Goal: Consume media (video, audio)

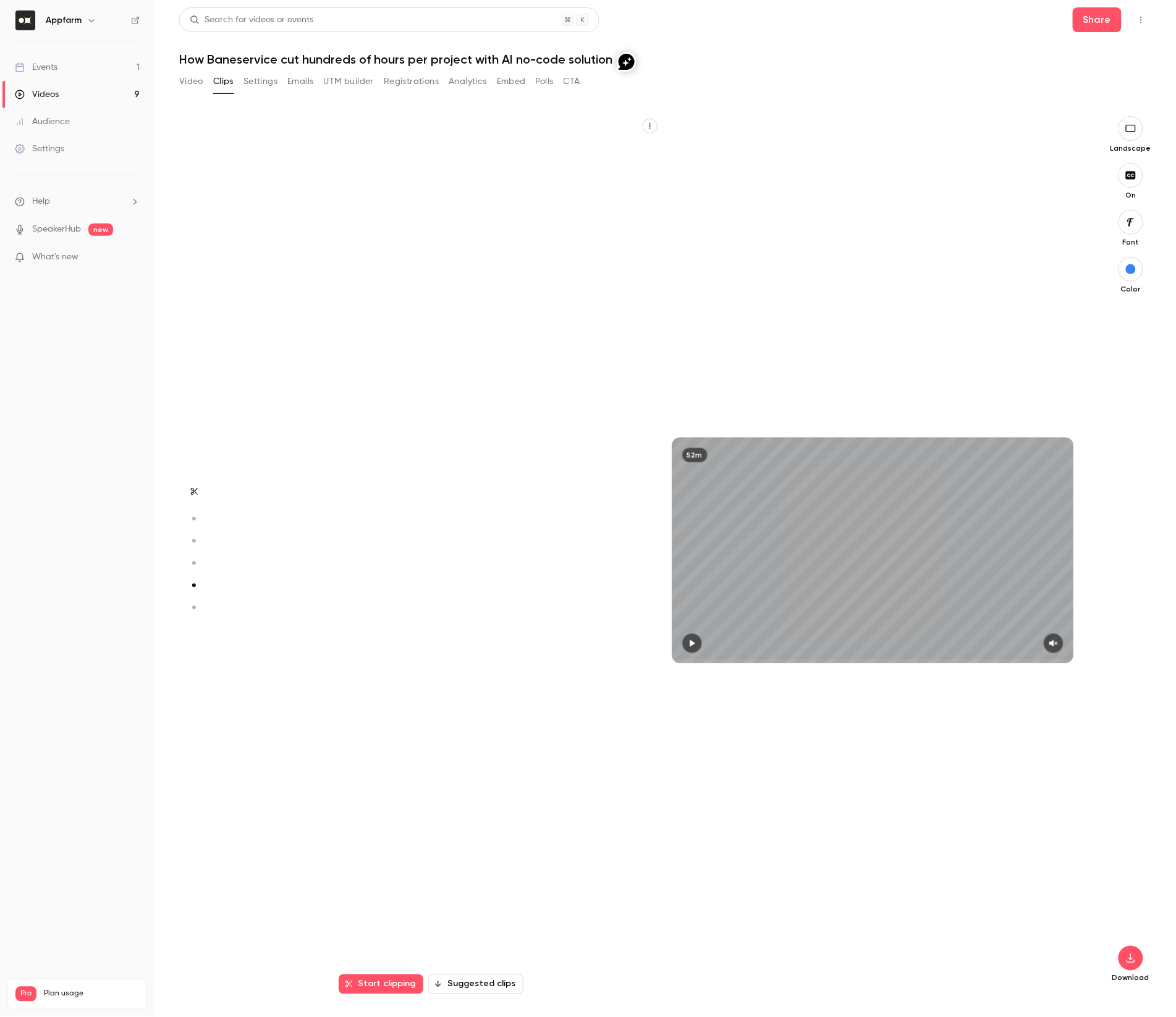
scroll to position [3516, 0]
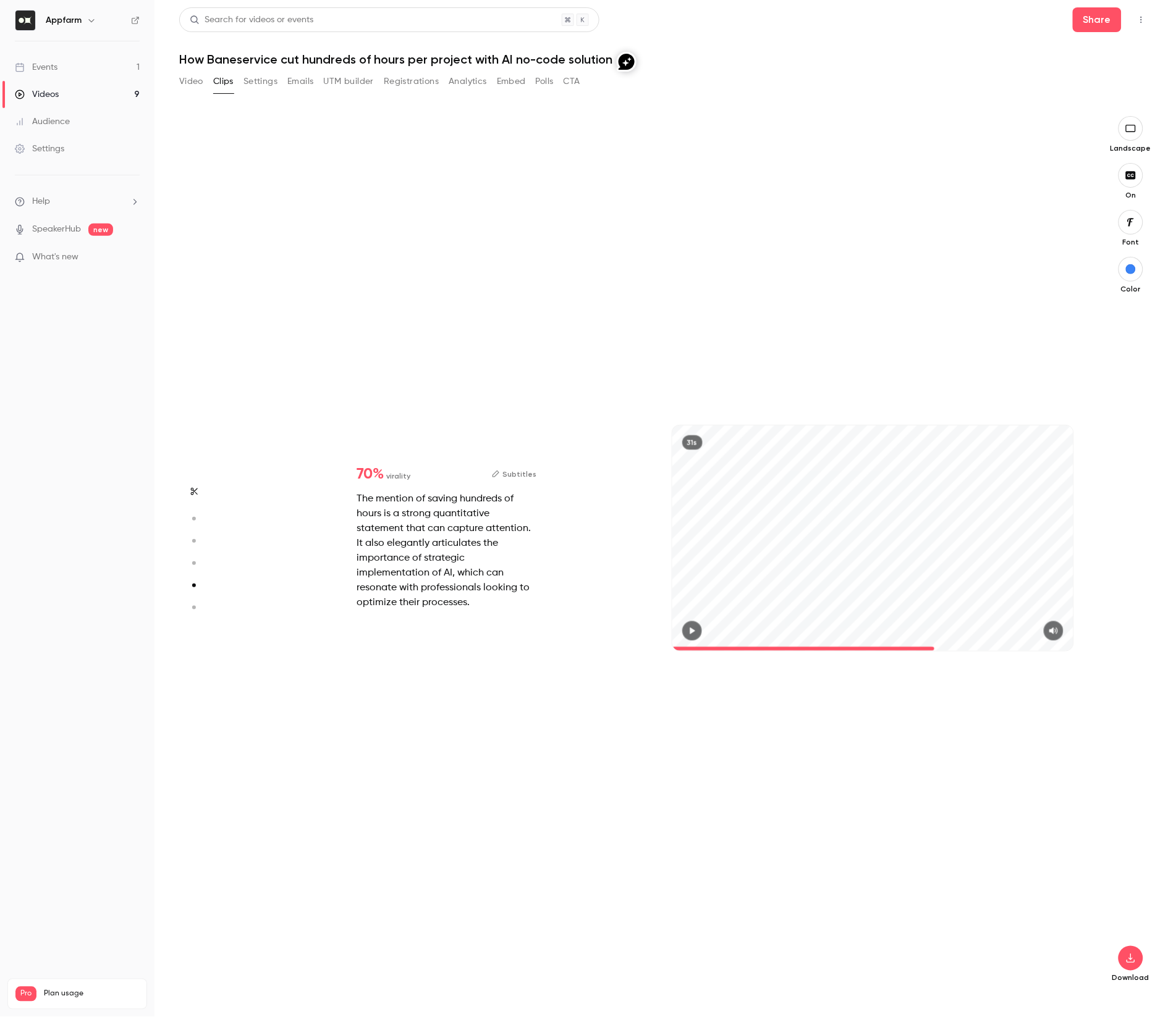
type input "****"
click at [1140, 966] on button "button" at bounding box center [1131, 959] width 25 height 25
click at [1062, 948] on span "High quality requires longer processing" at bounding box center [1038, 948] width 141 height 12
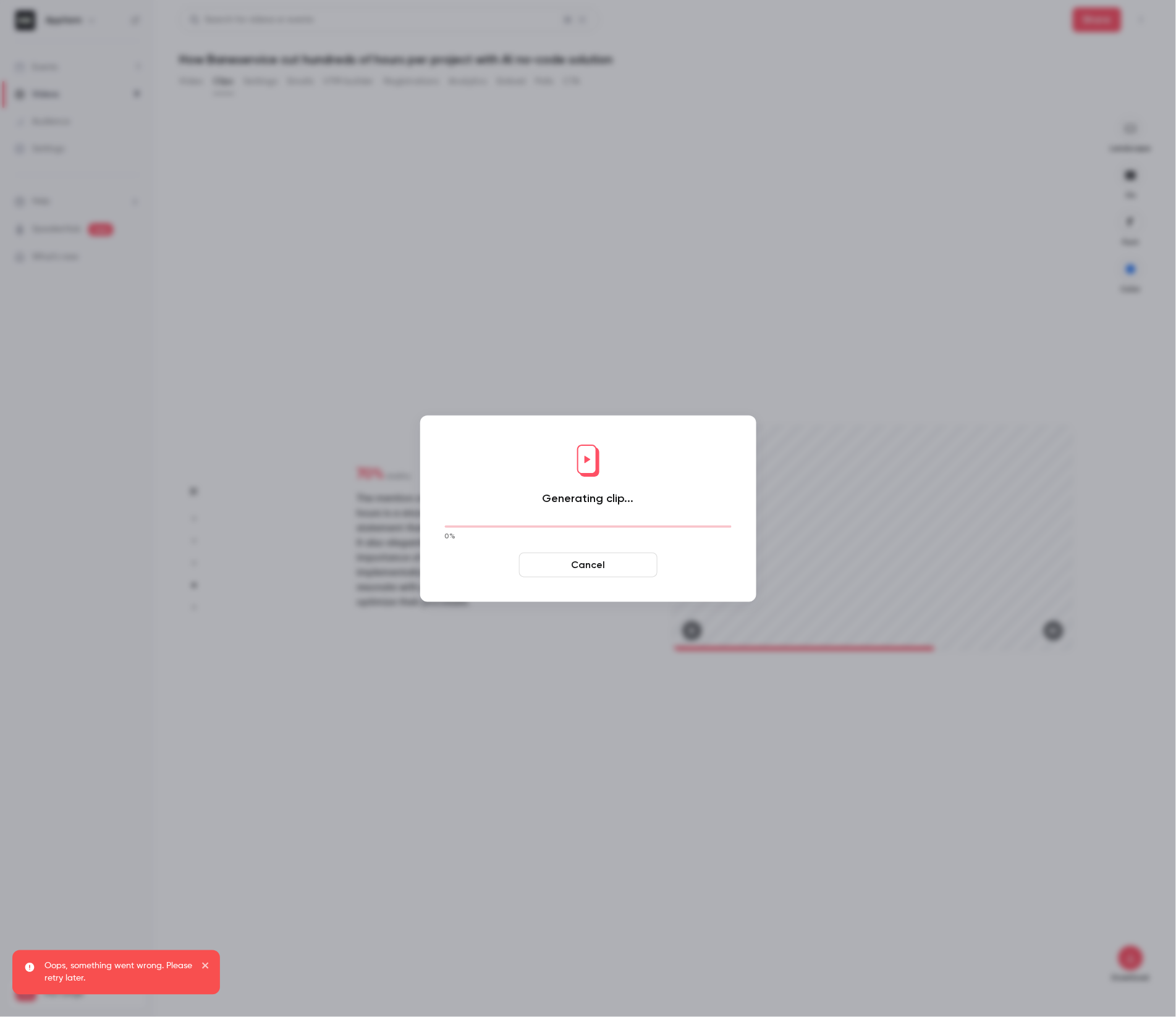
click at [617, 569] on button "Cancel" at bounding box center [588, 565] width 138 height 25
click at [598, 566] on button "Cancel" at bounding box center [588, 565] width 138 height 25
click at [593, 568] on button "Cancel" at bounding box center [588, 565] width 138 height 25
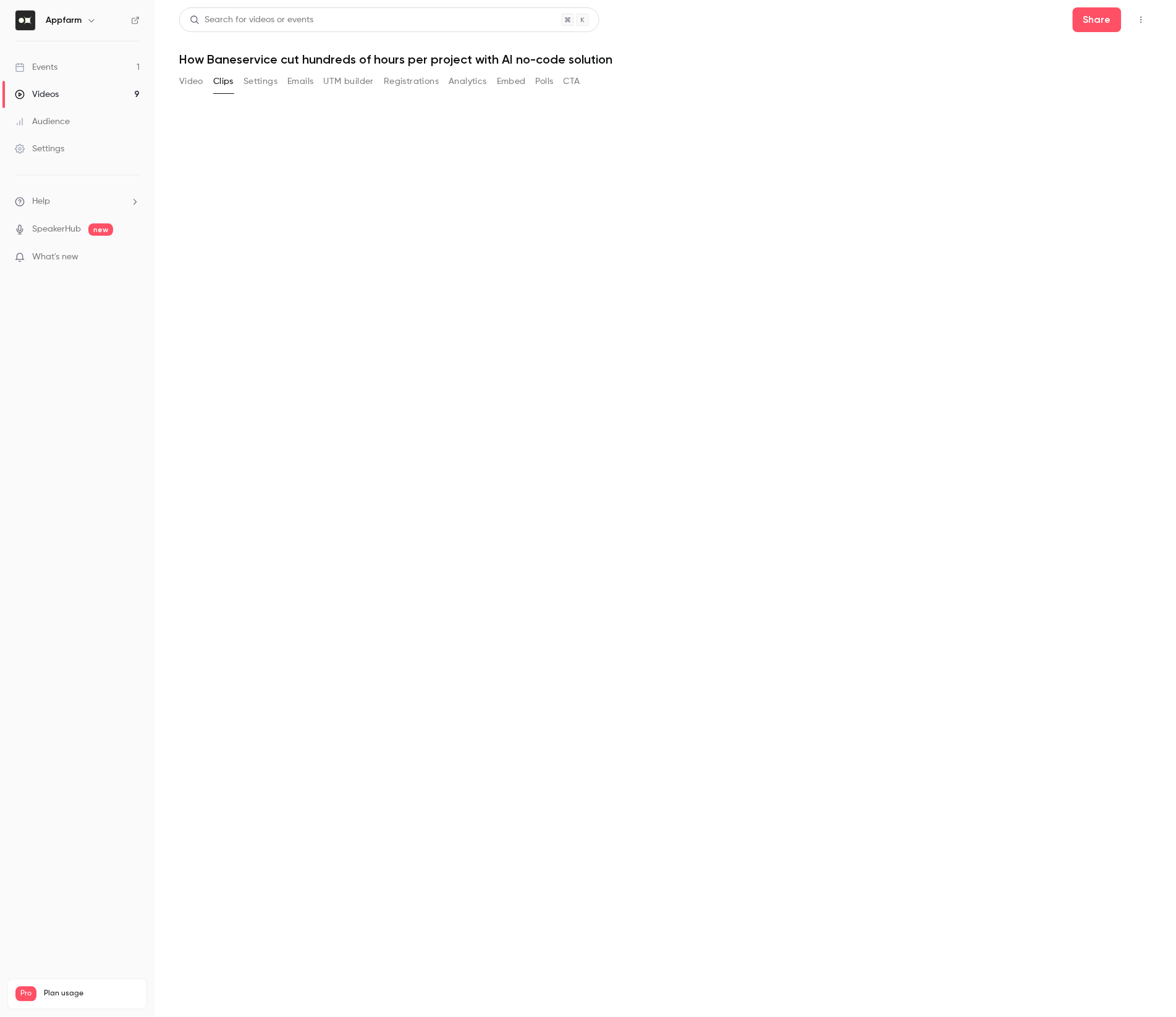
click at [201, 87] on button "Video" at bounding box center [191, 81] width 24 height 20
click at [200, 84] on button "Video" at bounding box center [191, 81] width 24 height 20
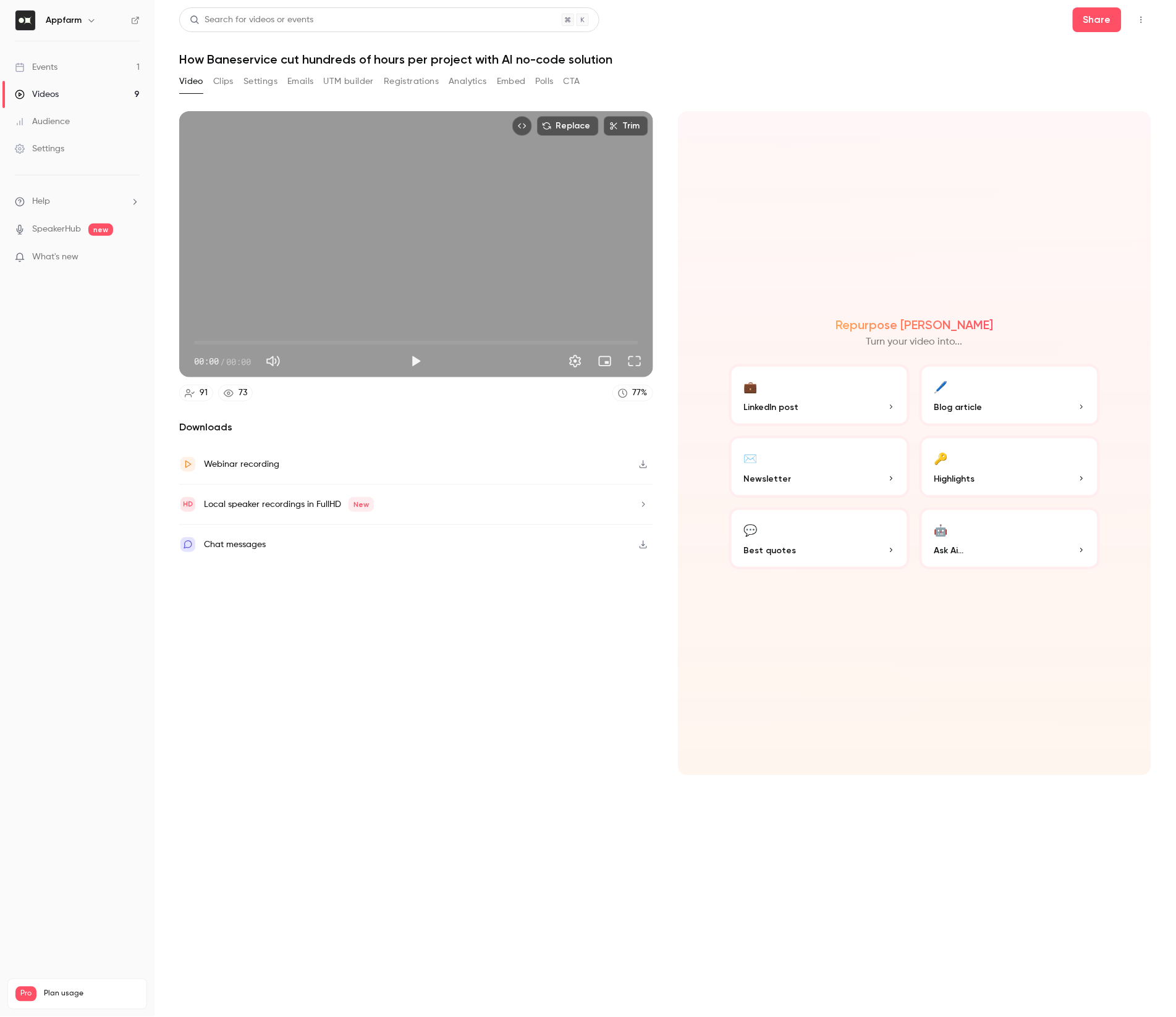
click at [975, 481] on p "Highlights" at bounding box center [1010, 479] width 151 height 13
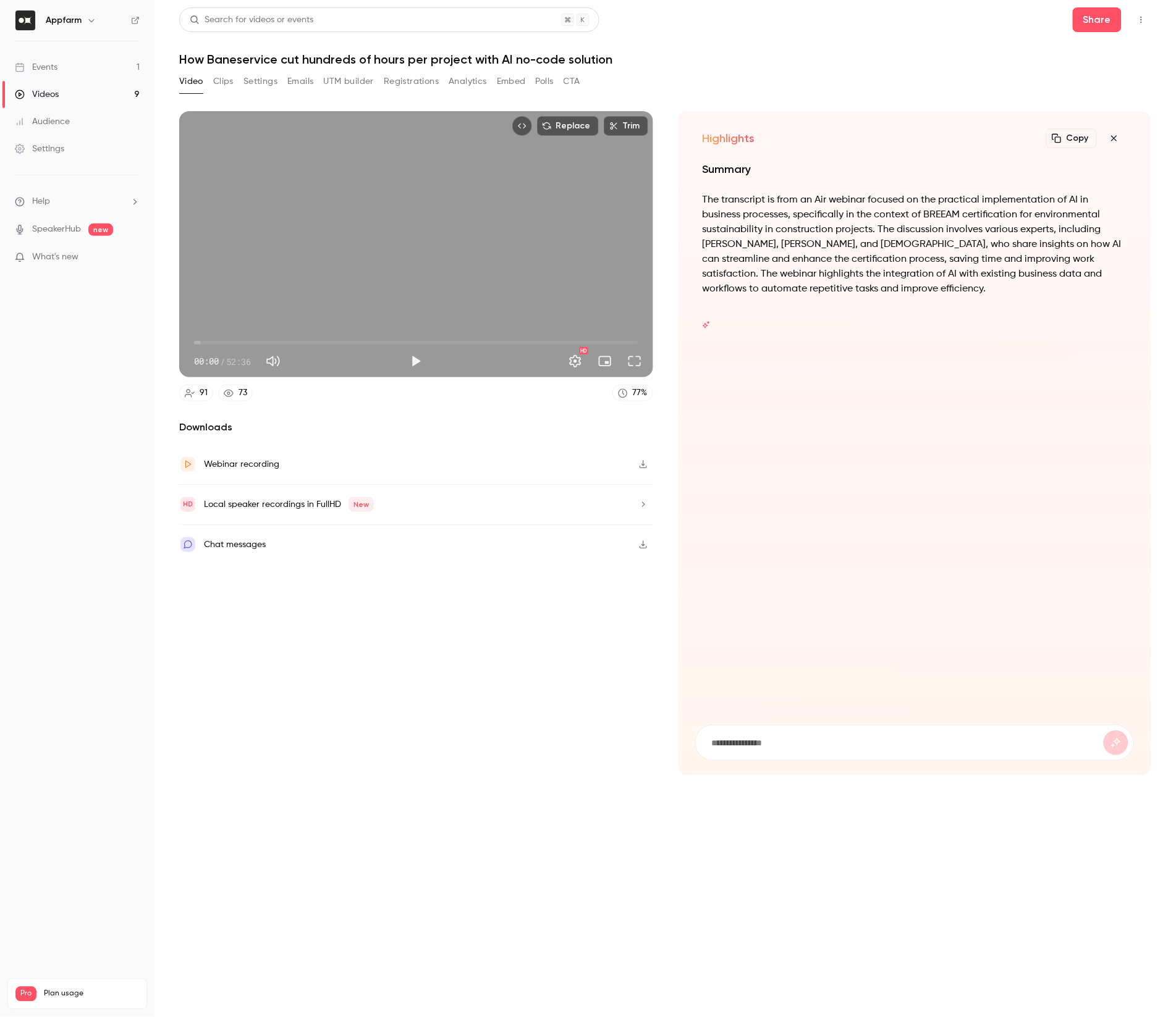
click at [229, 79] on button "Clips" at bounding box center [224, 81] width 21 height 20
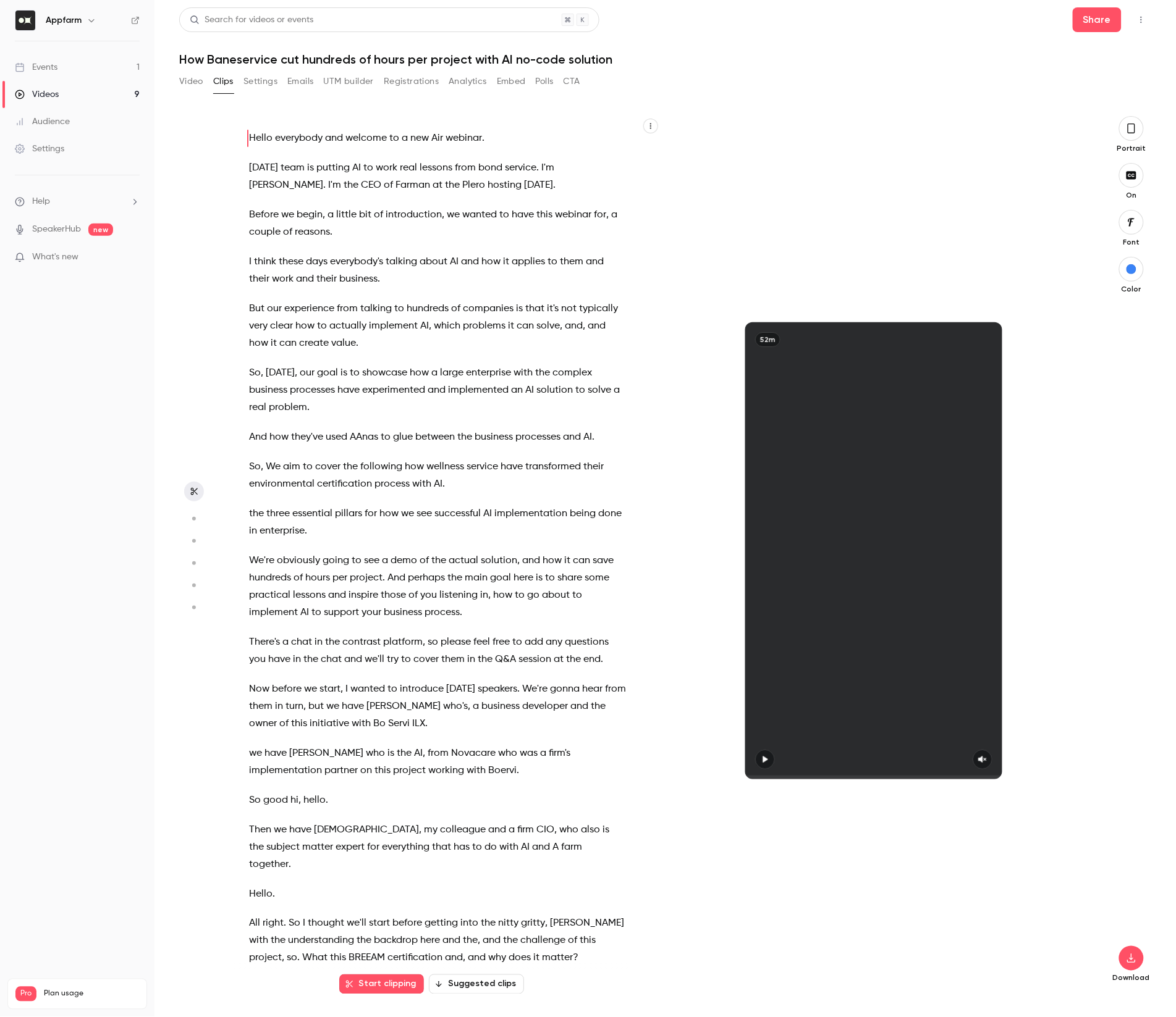
click at [1129, 132] on icon "button" at bounding box center [1131, 129] width 8 height 10
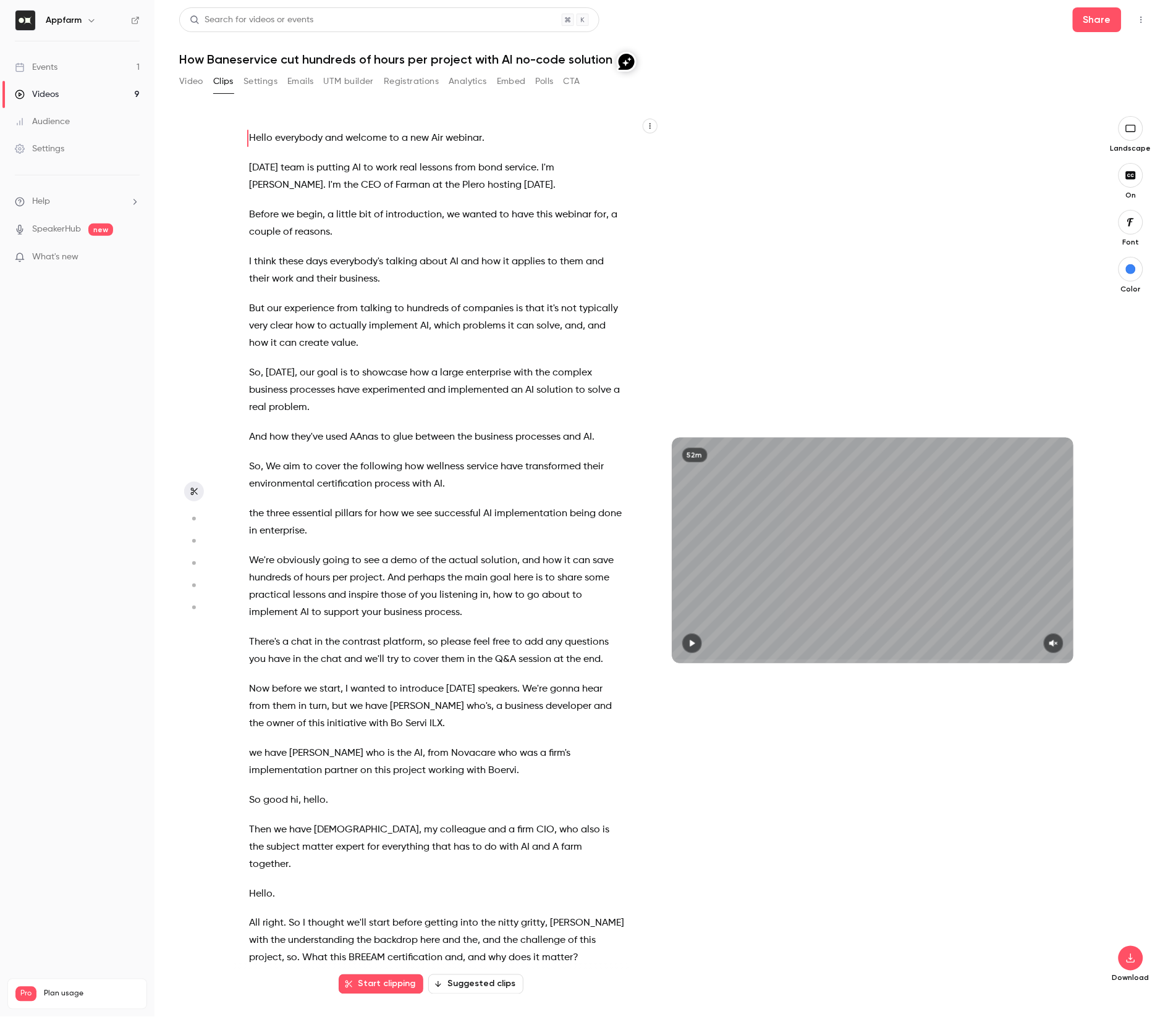
click at [462, 988] on button "Suggested clips" at bounding box center [476, 984] width 95 height 20
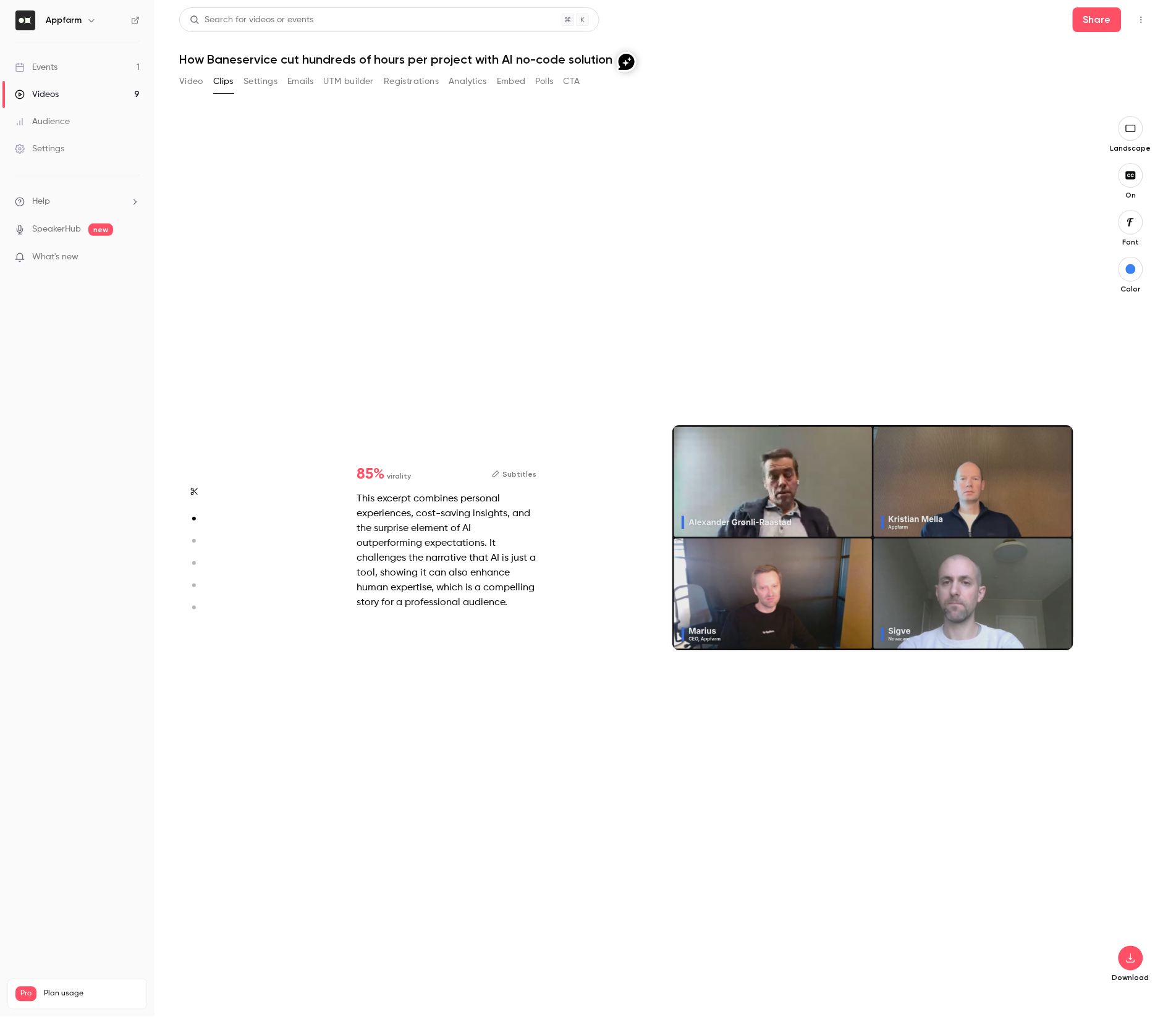
scroll to position [879, 0]
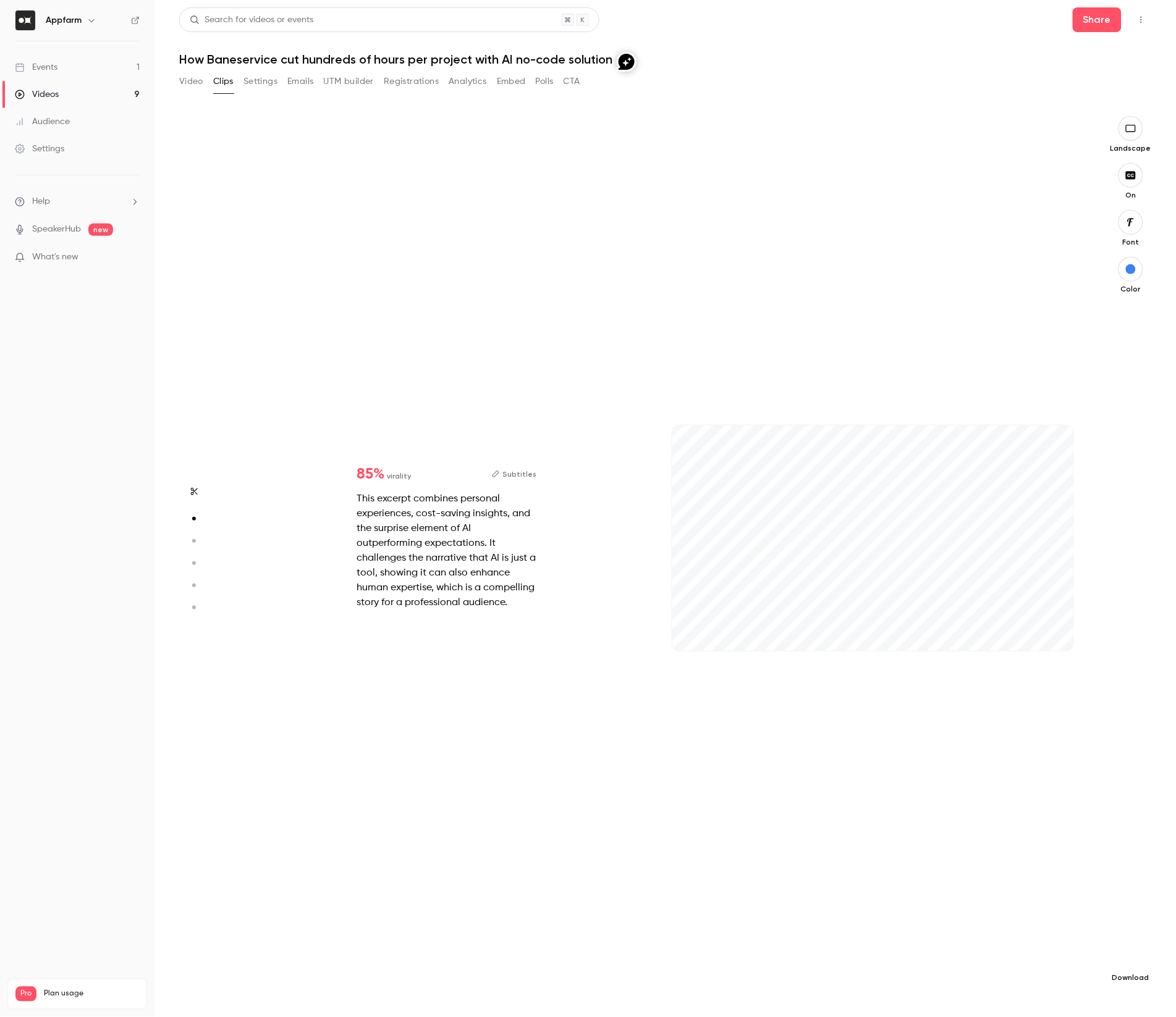
click at [1136, 963] on icon "button" at bounding box center [1131, 959] width 15 height 10
click at [1018, 948] on span "High quality requires longer processing" at bounding box center [1038, 948] width 141 height 12
type input "*"
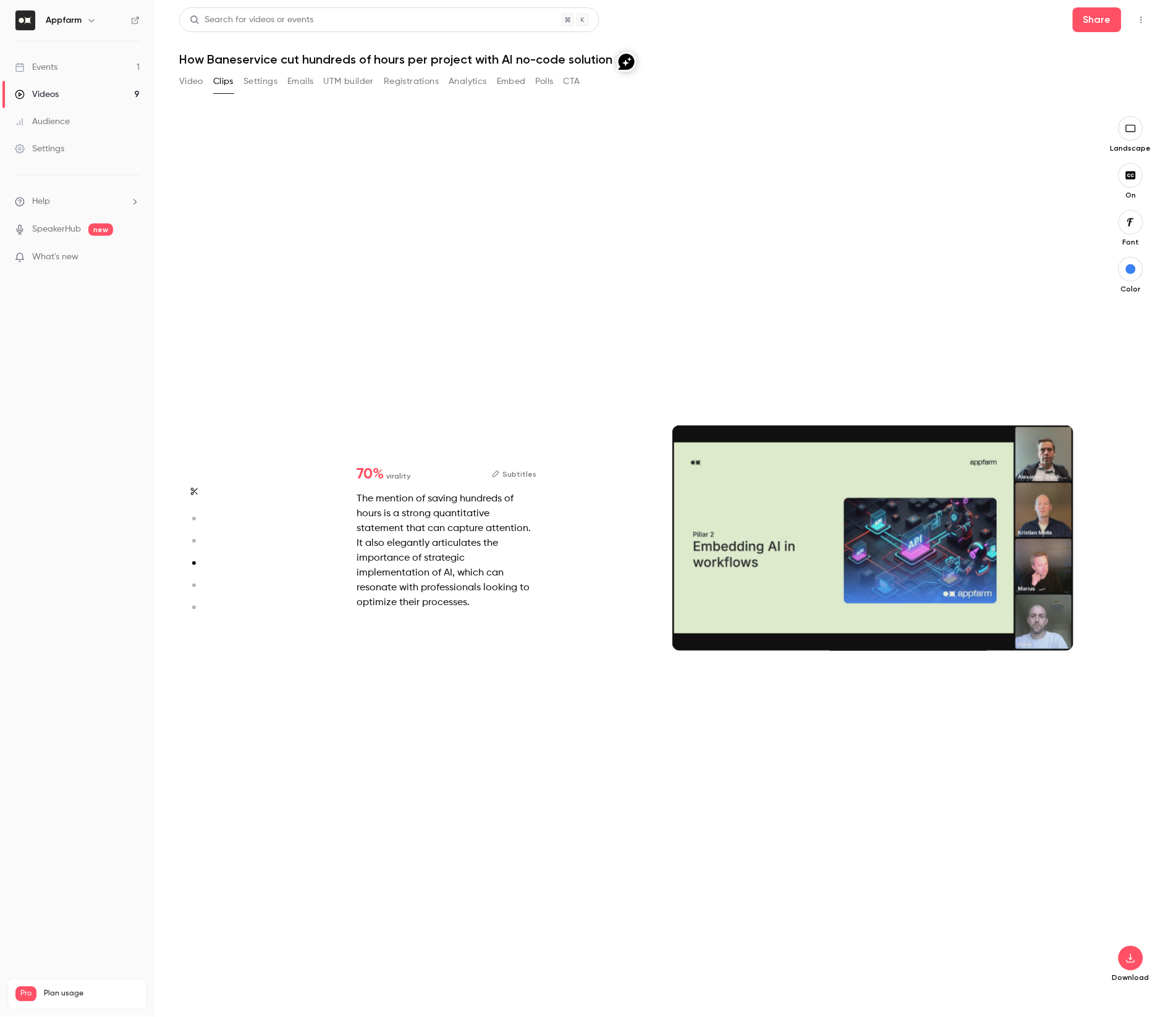
type input "*"
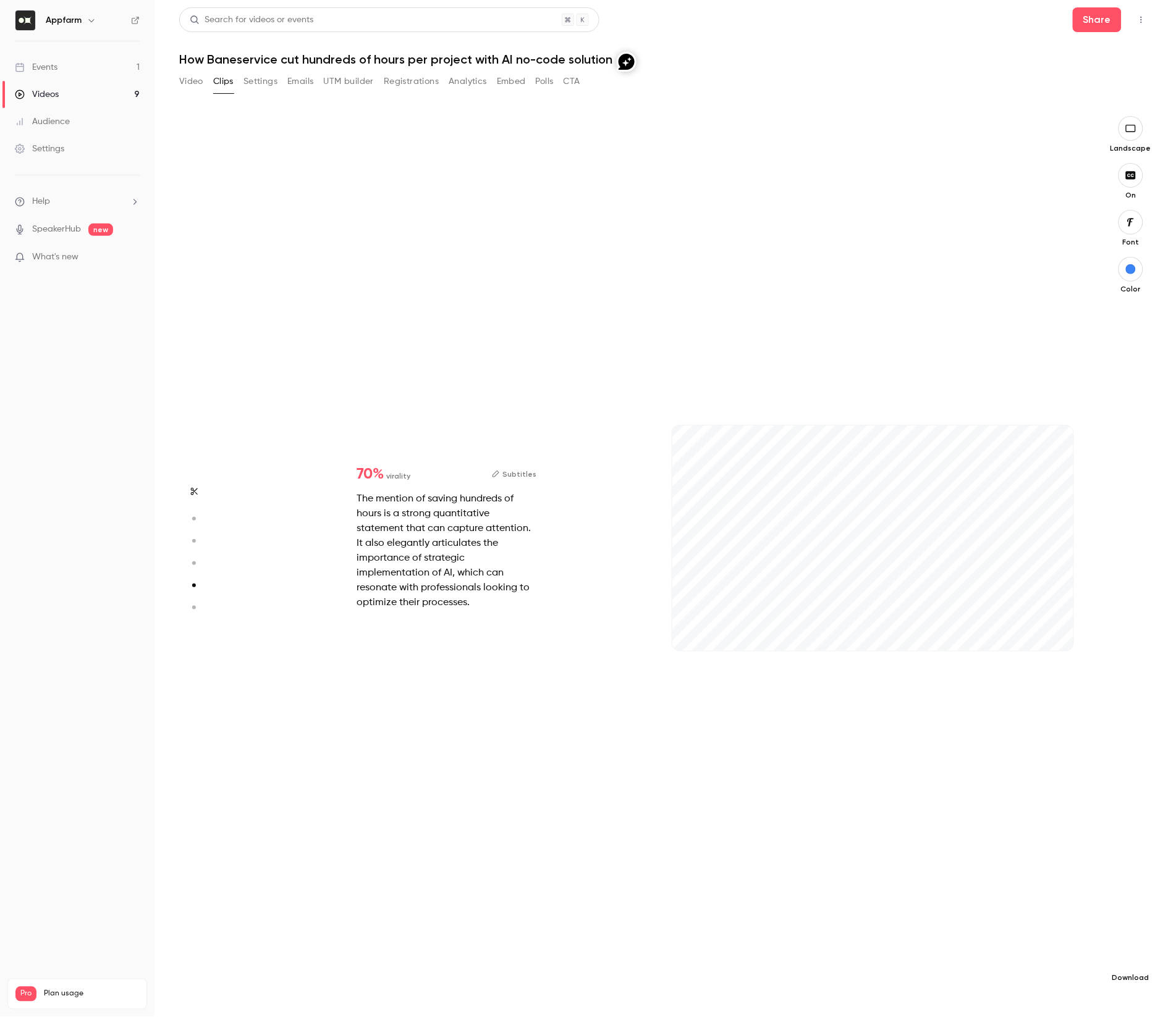
click at [1135, 968] on button "button" at bounding box center [1131, 959] width 25 height 25
click at [1030, 944] on span "High quality requires longer processing" at bounding box center [1038, 948] width 141 height 12
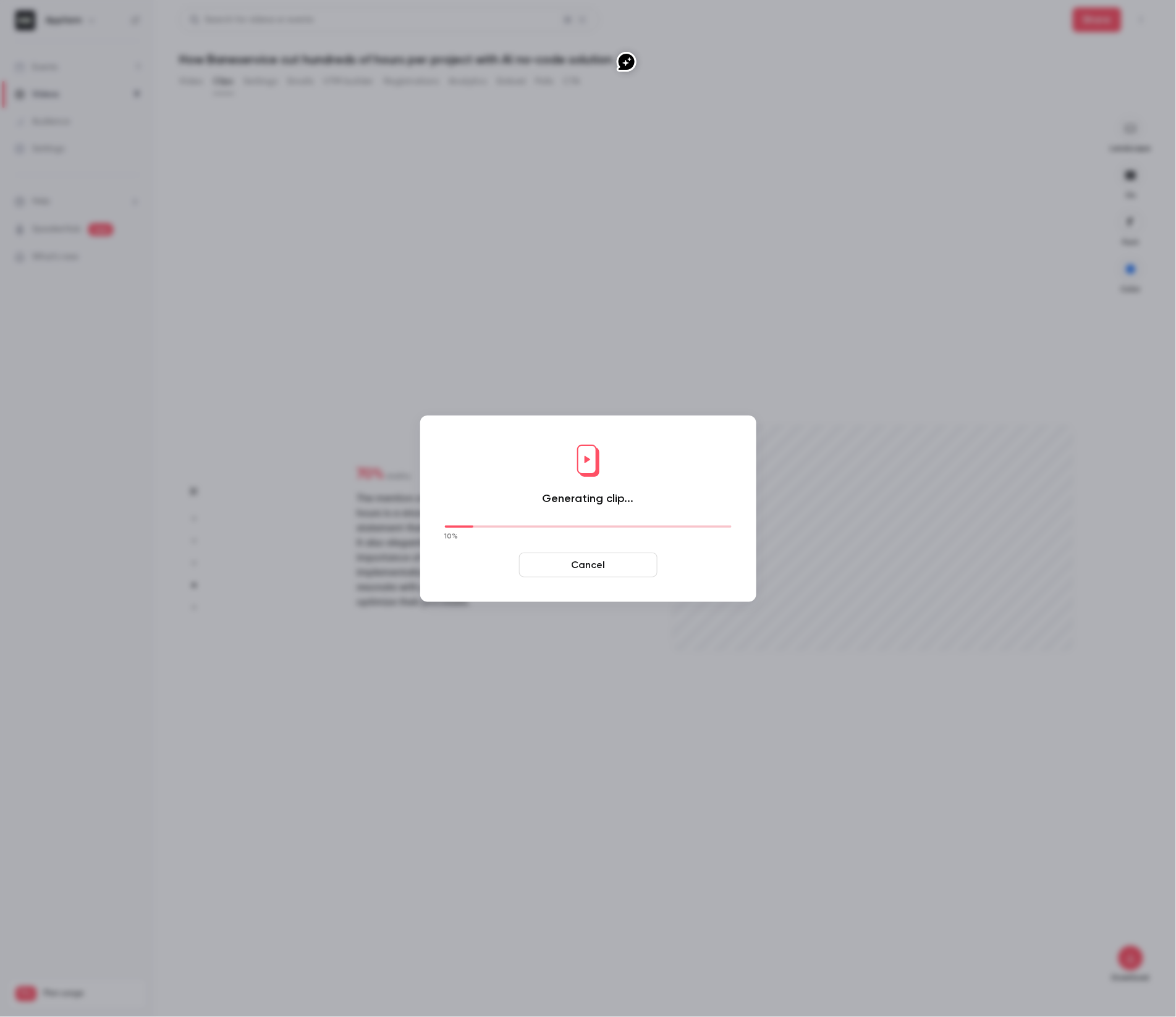
type input "****"
